Goal: Information Seeking & Learning: Learn about a topic

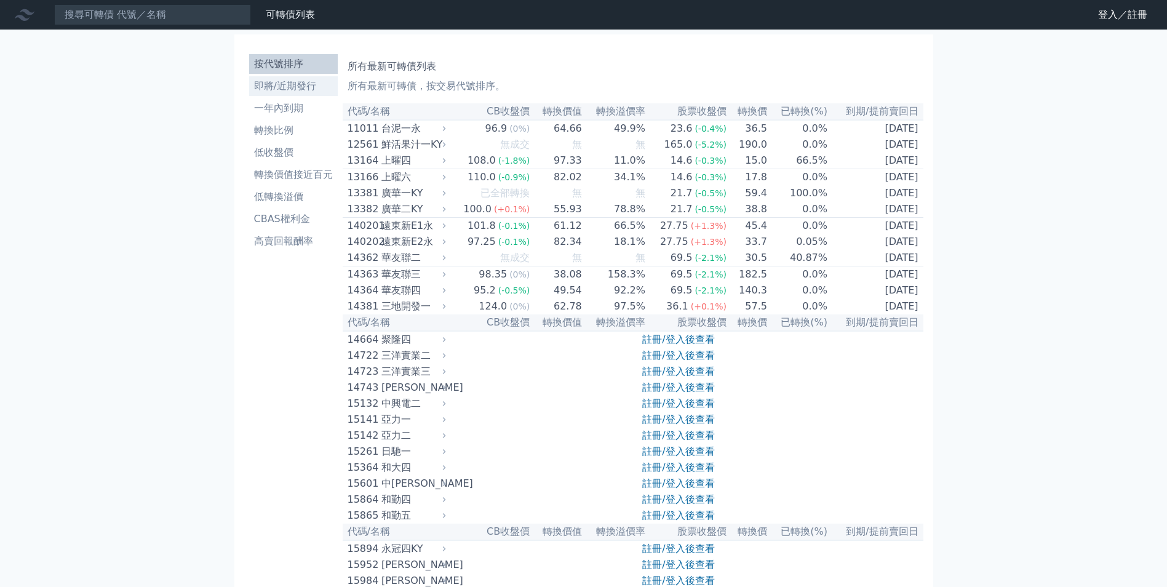
click at [298, 85] on li "即將/近期發行" at bounding box center [293, 86] width 89 height 15
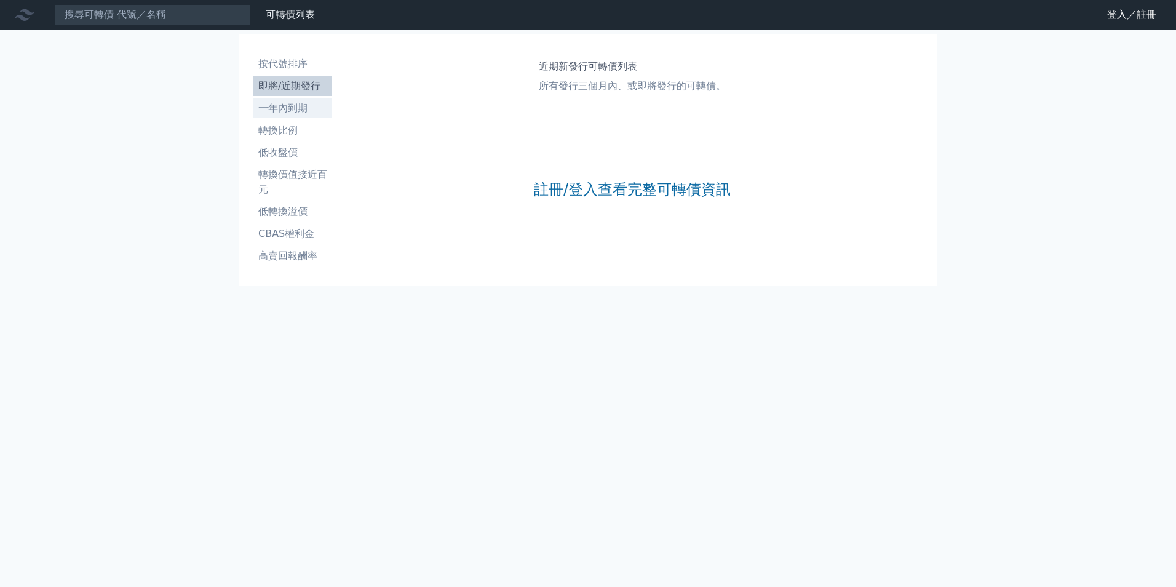
click at [286, 114] on li "一年內到期" at bounding box center [292, 108] width 79 height 15
click at [287, 125] on li "轉換比例" at bounding box center [292, 130] width 79 height 15
click at [293, 163] on ul "按代號排序 即將/近期發行 一年內到期 轉換比例 低收盤價 轉換價值接近百元 低轉換溢價 CBAS權利金 高賣回報酬率" at bounding box center [292, 160] width 79 height 212
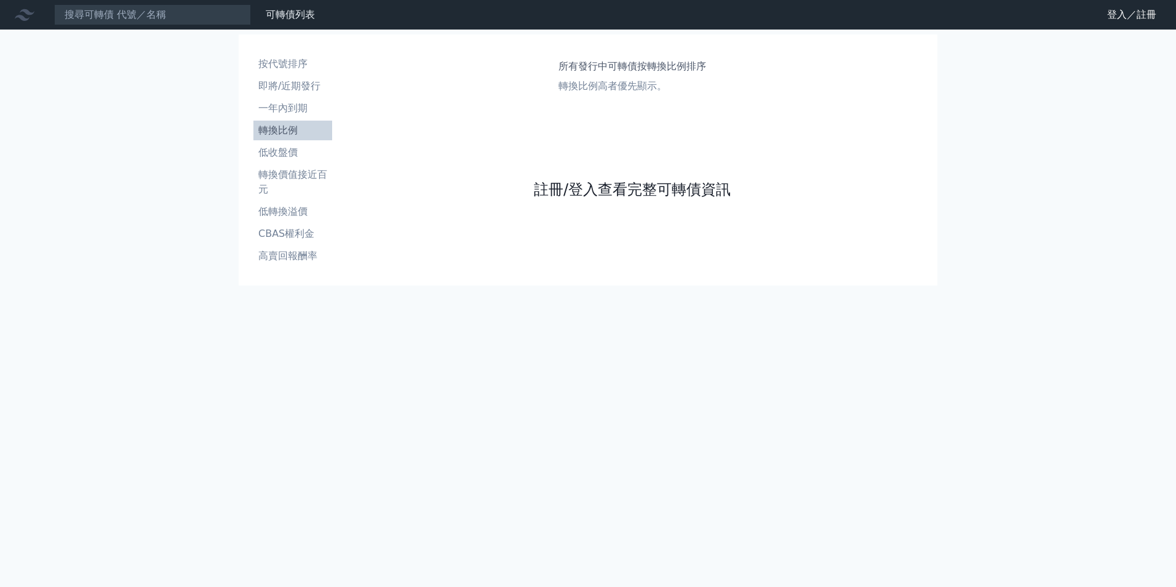
click at [602, 187] on link "註冊/登入查看完整可轉債資訊" at bounding box center [632, 190] width 197 height 20
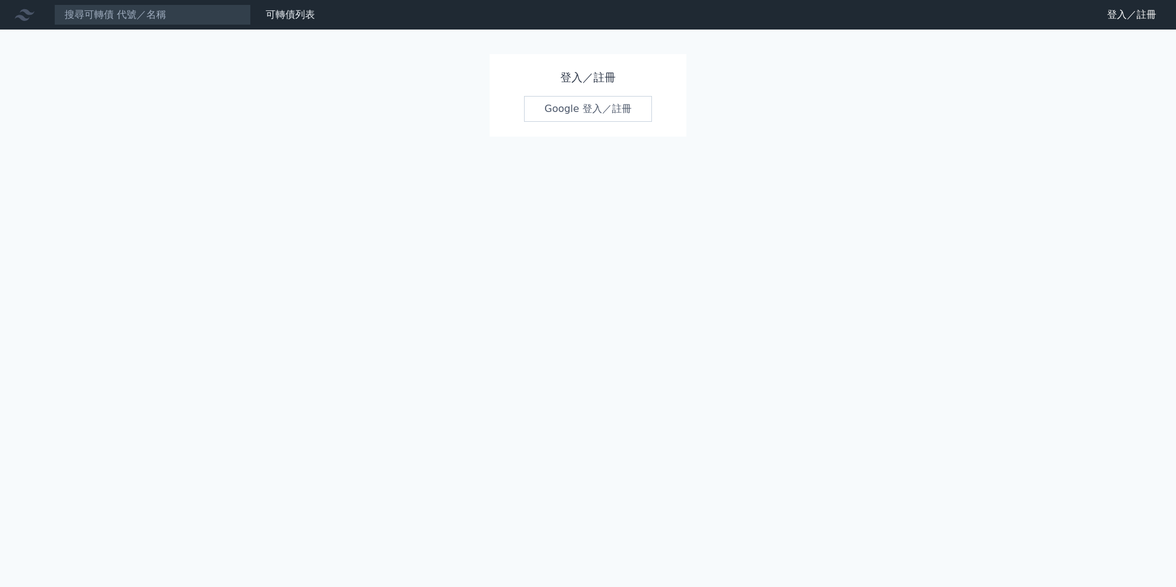
click at [613, 119] on link "Google 登入／註冊" at bounding box center [588, 109] width 128 height 26
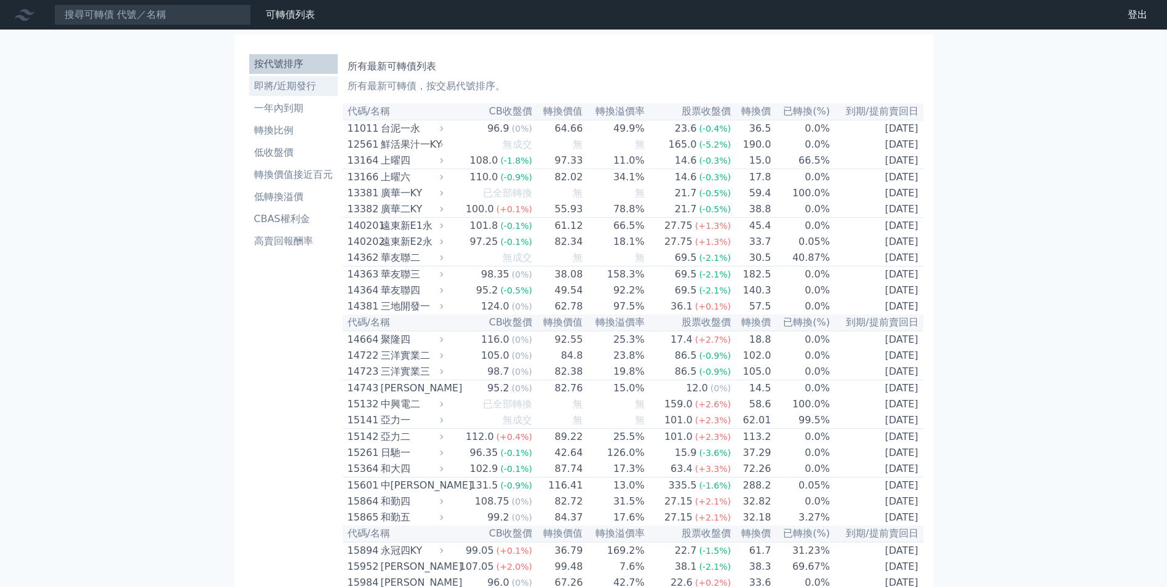
click at [291, 93] on li "即將/近期發行" at bounding box center [293, 86] width 89 height 15
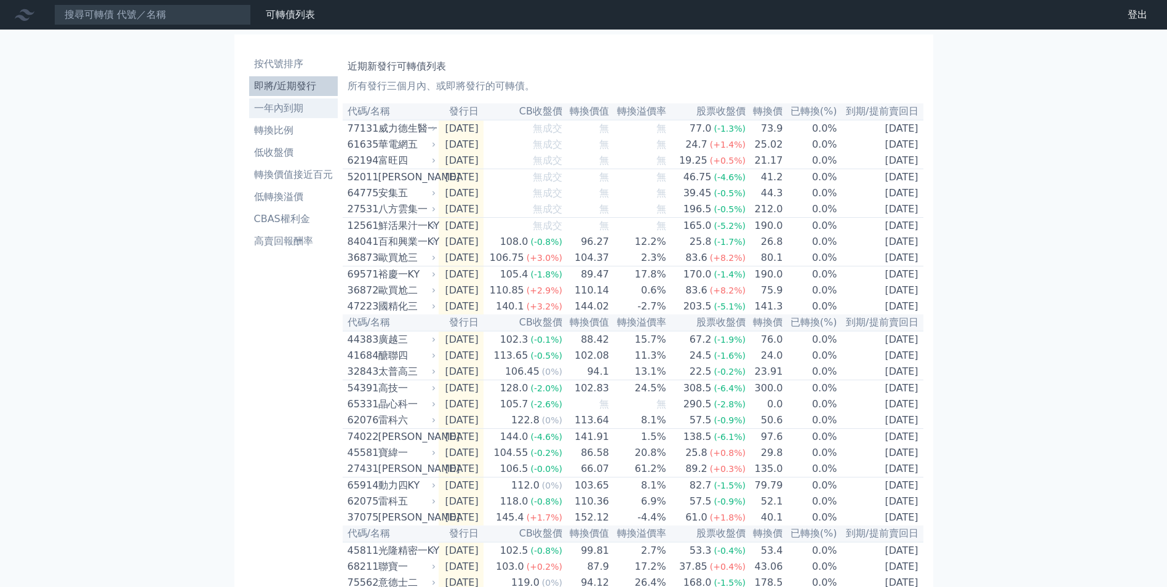
click at [309, 101] on li "一年內到期" at bounding box center [293, 108] width 89 height 15
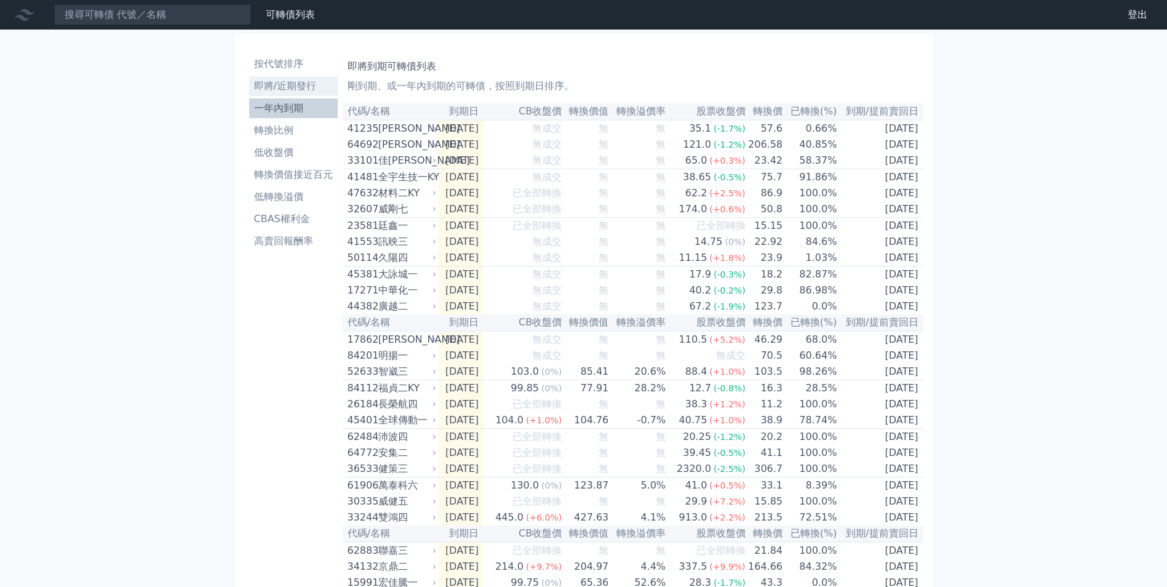
click at [308, 88] on li "即將/近期發行" at bounding box center [293, 86] width 89 height 15
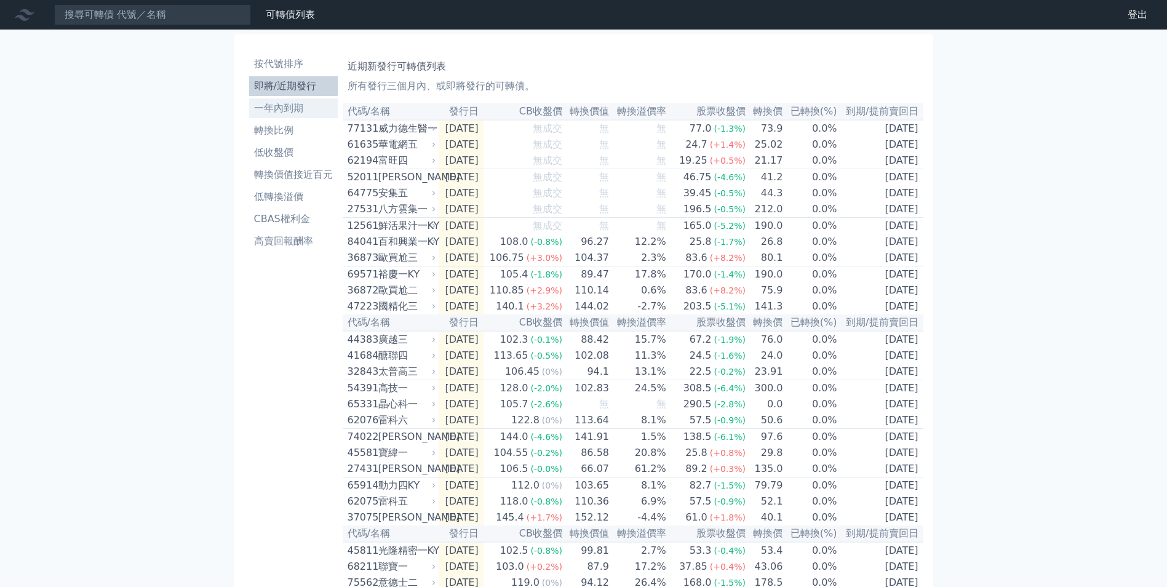
click at [280, 105] on li "一年內到期" at bounding box center [293, 108] width 89 height 15
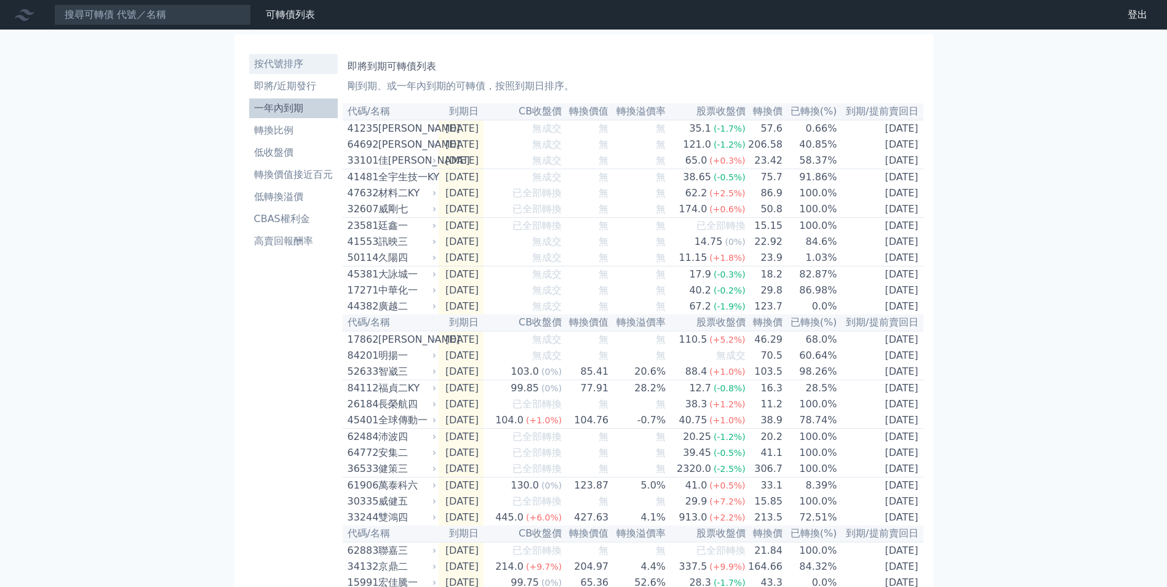
click at [296, 58] on li "按代號排序" at bounding box center [293, 64] width 89 height 15
